Goal: Find specific page/section: Find specific page/section

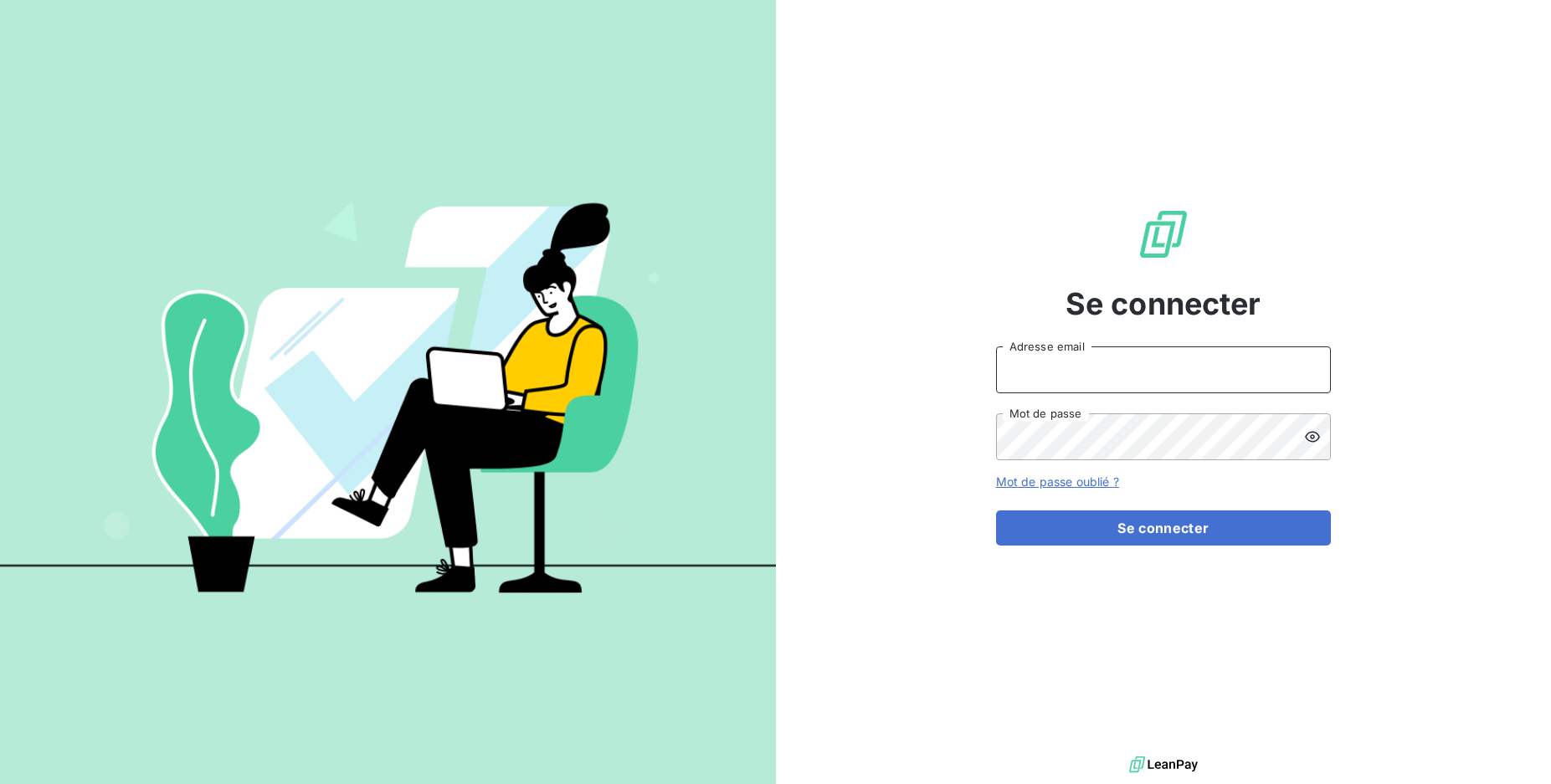
click at [1019, 379] on input "Adresse email" at bounding box center [1163, 370] width 335 height 47
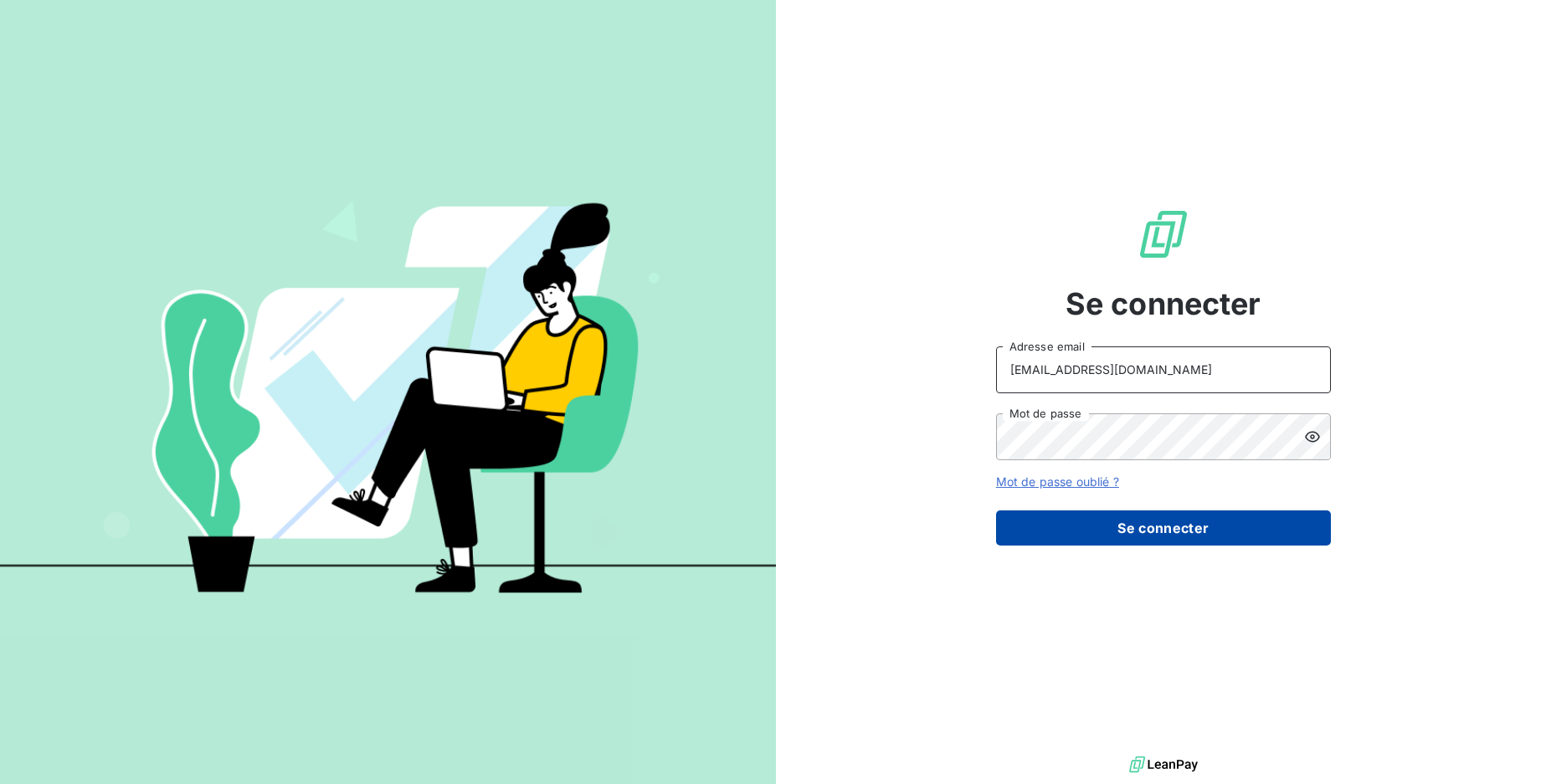
type input "[EMAIL_ADDRESS][DOMAIN_NAME]"
click at [1042, 523] on button "Se connecter" at bounding box center [1163, 527] width 335 height 35
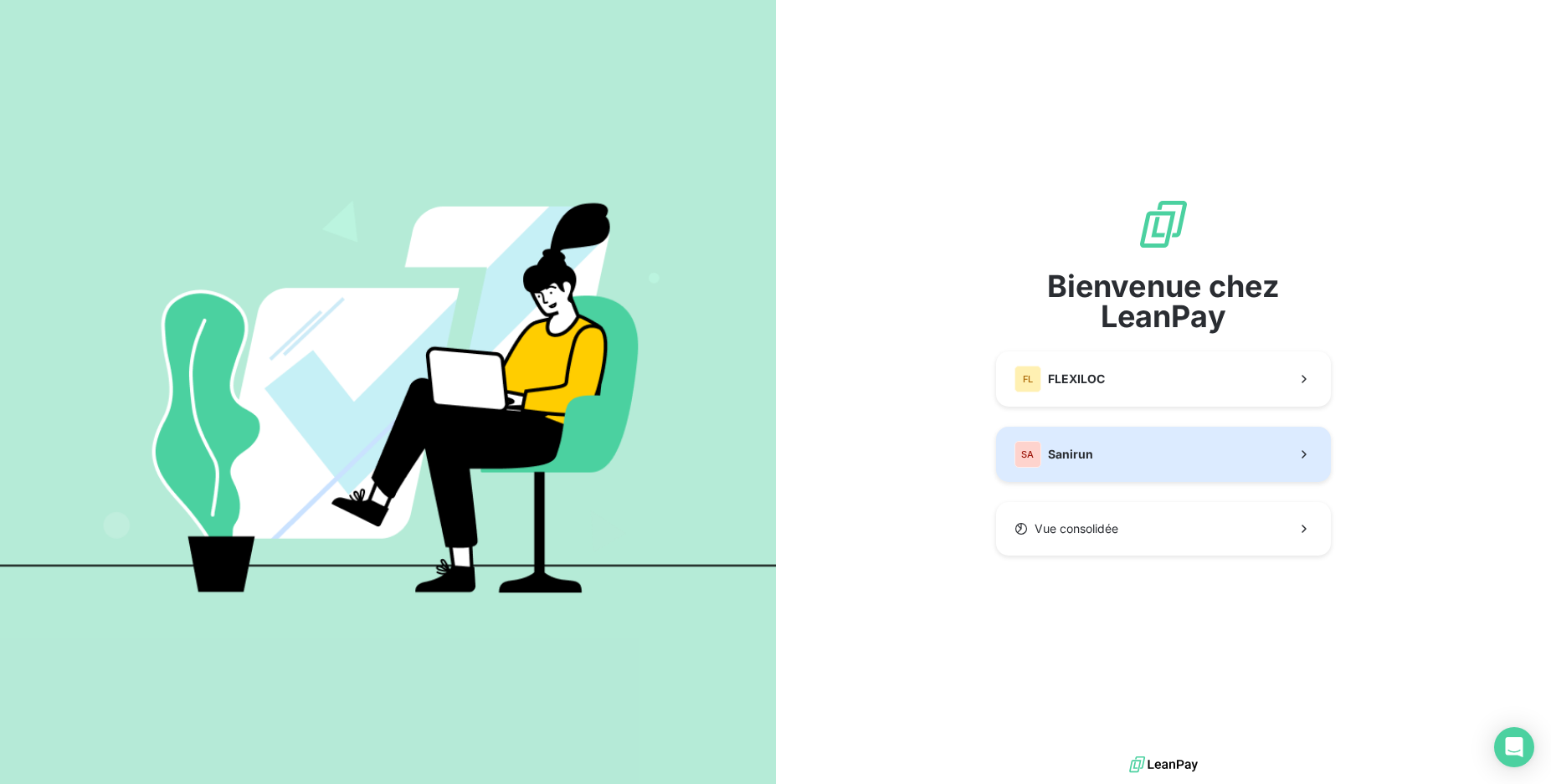
click at [1071, 453] on span "Sanirun" at bounding box center [1070, 454] width 45 height 17
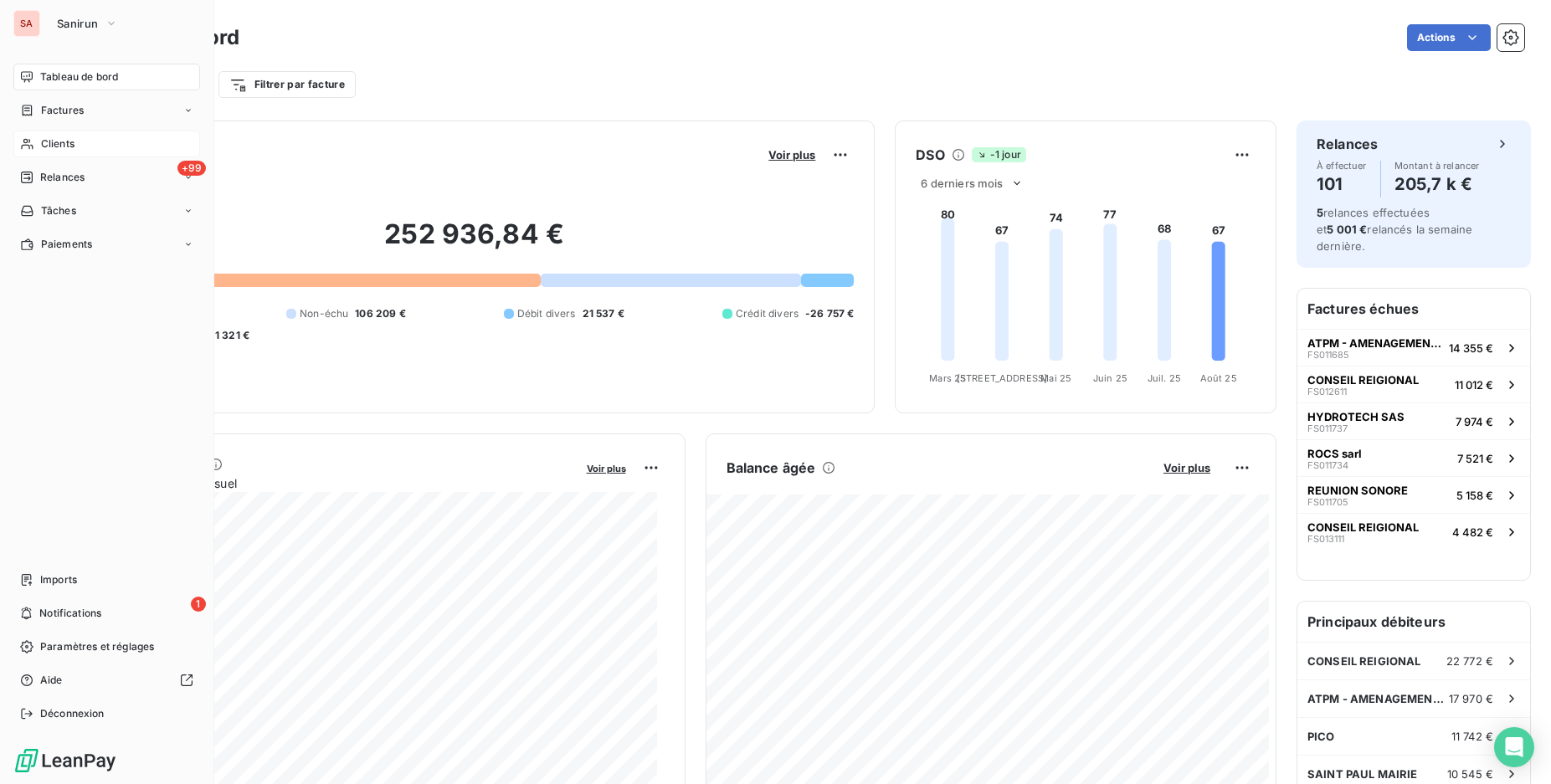
click at [48, 150] on span "Clients" at bounding box center [57, 143] width 33 height 15
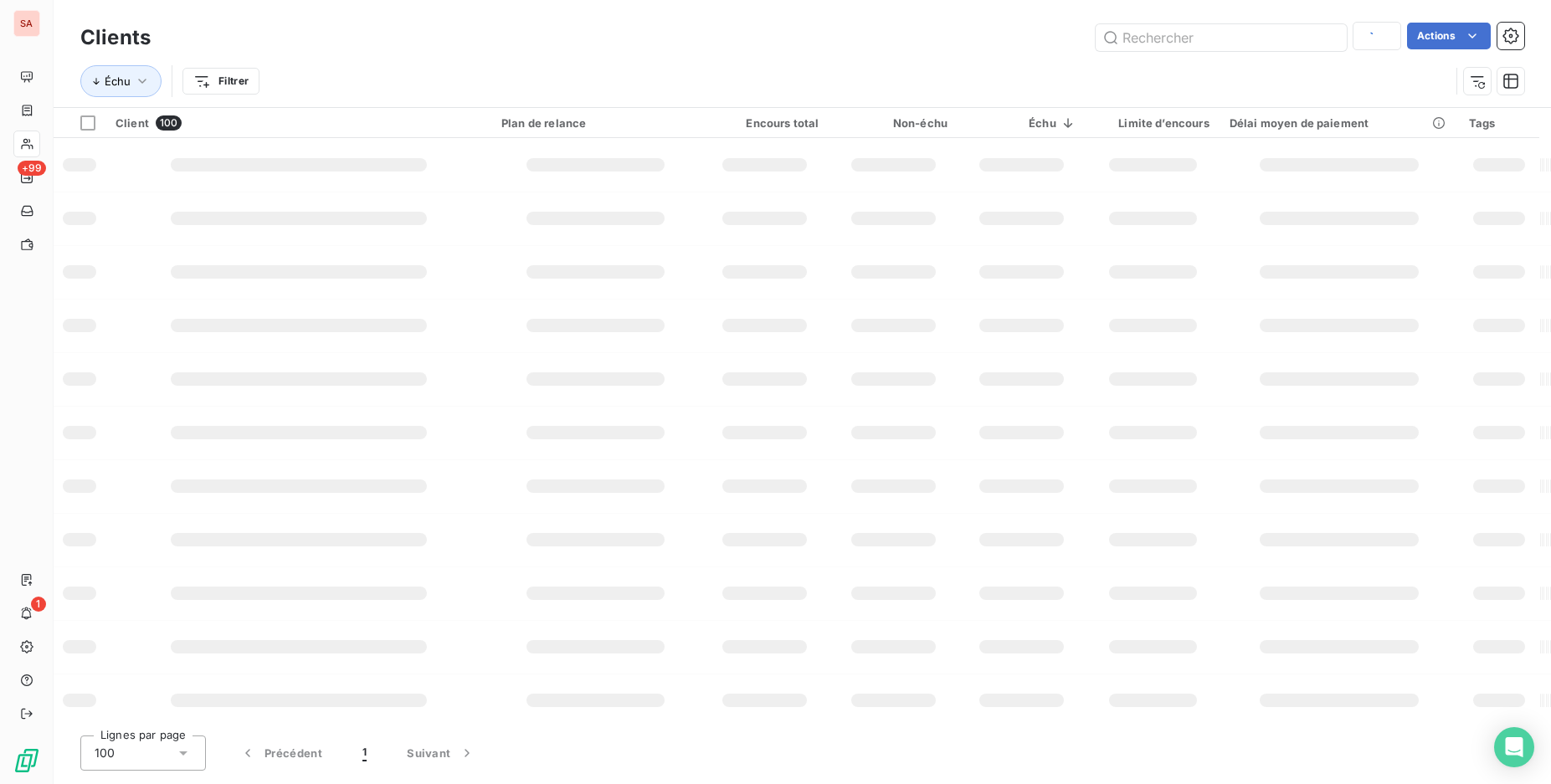
type input "sous le"
type input "eperon"
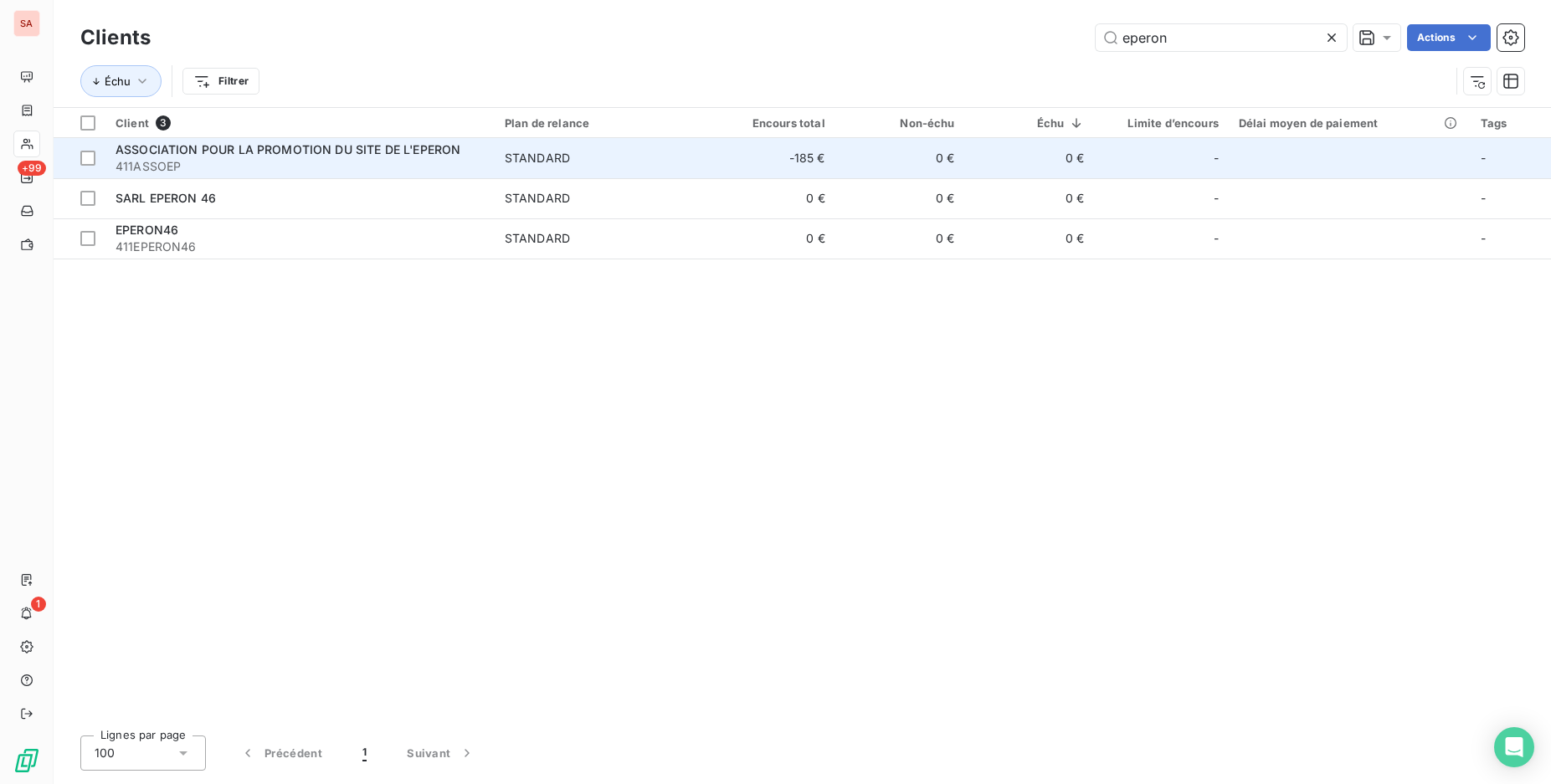
click at [610, 155] on span "STANDARD" at bounding box center [600, 158] width 191 height 17
